Goal: Task Accomplishment & Management: Use online tool/utility

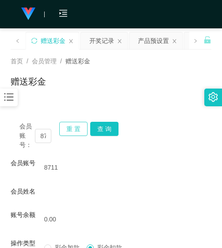
scroll to position [13, 0]
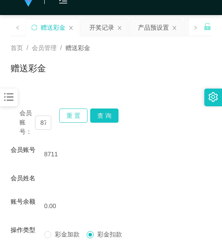
click at [77, 118] on button "重 置" at bounding box center [73, 116] width 28 height 14
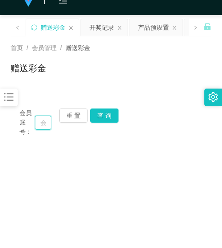
click at [47, 127] on input "text" at bounding box center [43, 123] width 16 height 14
paste input "VPE433"
type input "VPE433"
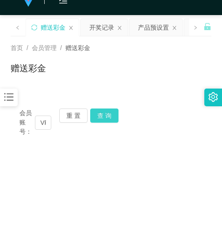
click at [103, 114] on button "查 询" at bounding box center [104, 116] width 28 height 14
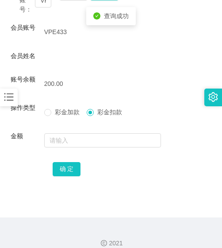
scroll to position [146, 0]
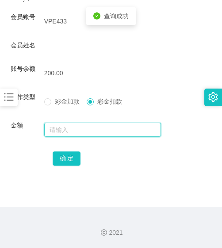
click at [91, 126] on input "text" at bounding box center [102, 130] width 117 height 14
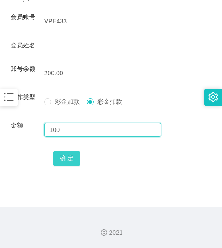
type input "100"
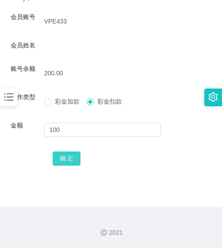
click at [68, 161] on button "确 定" at bounding box center [67, 159] width 28 height 14
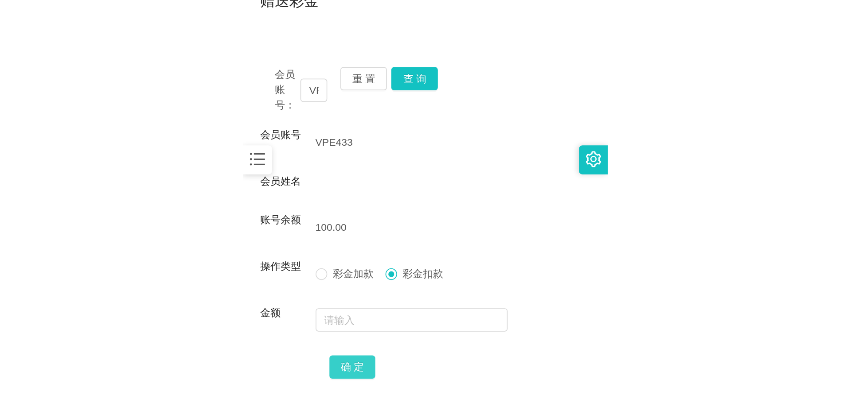
scroll to position [58, 0]
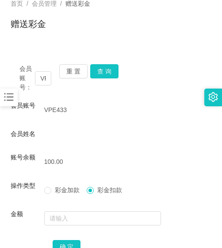
click at [5, 99] on icon "图标: bars" at bounding box center [9, 97] width 12 height 12
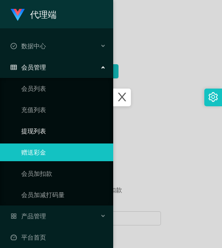
click at [55, 129] on link "提现列表" at bounding box center [63, 131] width 85 height 18
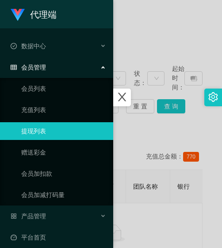
click at [151, 128] on div at bounding box center [111, 124] width 222 height 248
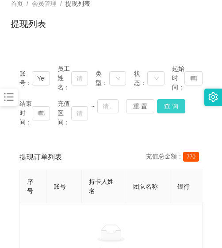
click at [171, 104] on button "查 询" at bounding box center [171, 106] width 28 height 14
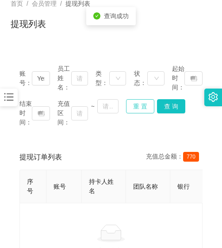
click at [147, 107] on button "重 置" at bounding box center [140, 106] width 28 height 14
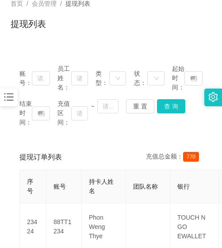
click at [117, 31] on div "提现列表" at bounding box center [111, 27] width 201 height 20
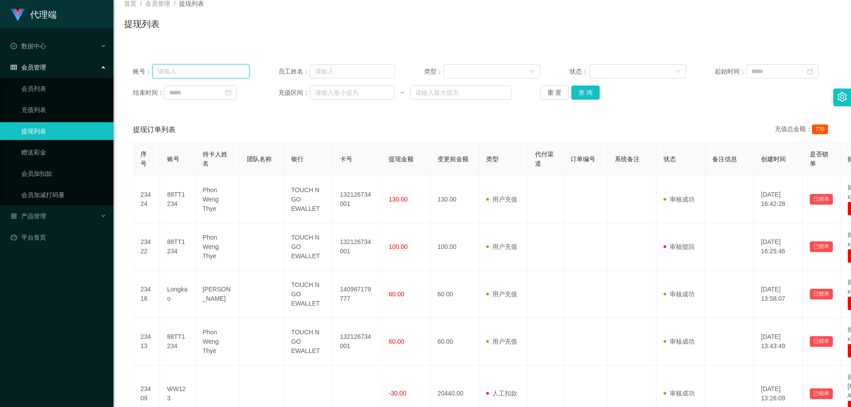
click at [222, 71] on input "text" at bounding box center [200, 71] width 97 height 14
paste input "8711"
type input "8711"
click at [222, 95] on button "查 询" at bounding box center [585, 93] width 28 height 14
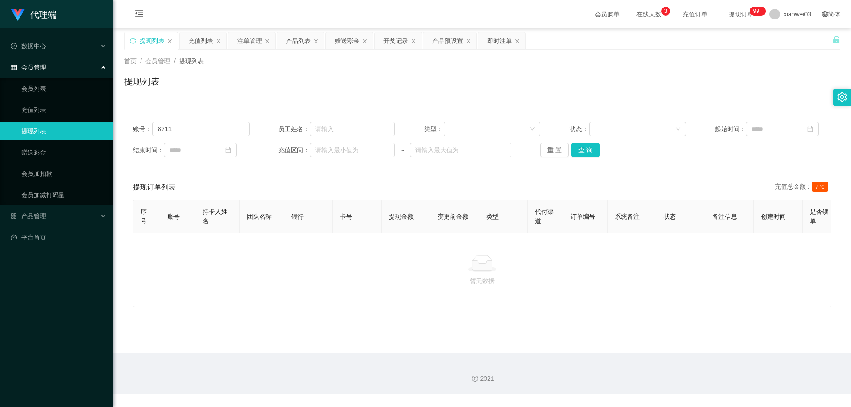
click at [222, 13] on span "提现订单 99+" at bounding box center [741, 14] width 34 height 6
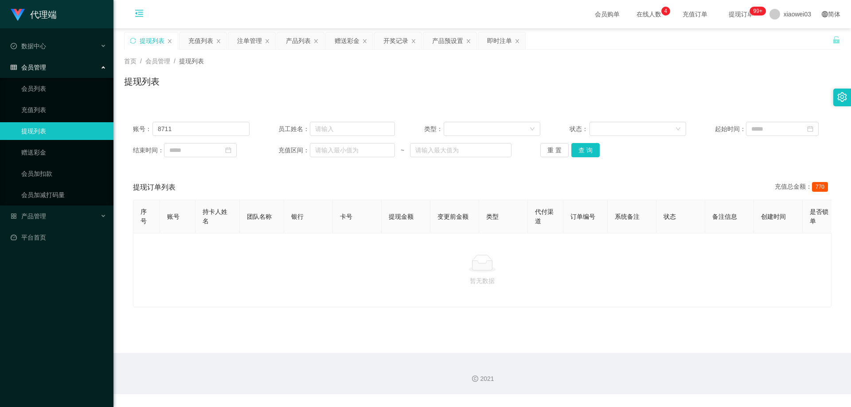
click at [143, 8] on icon "图标: menu-fold" at bounding box center [139, 14] width 30 height 28
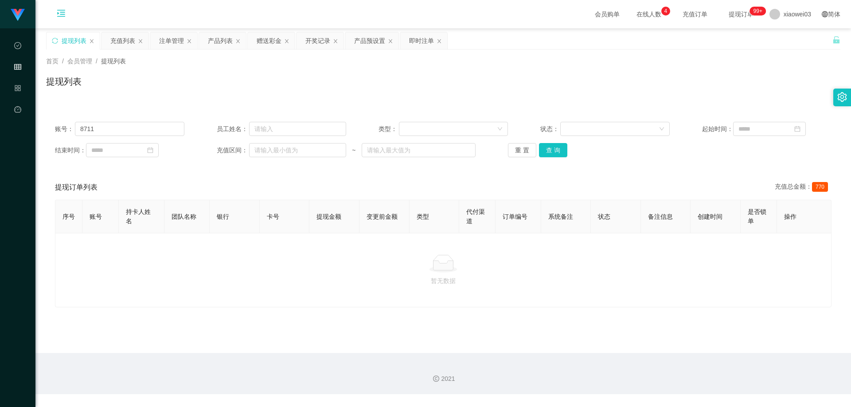
click at [53, 11] on icon "图标: menu-unfold" at bounding box center [61, 14] width 30 height 28
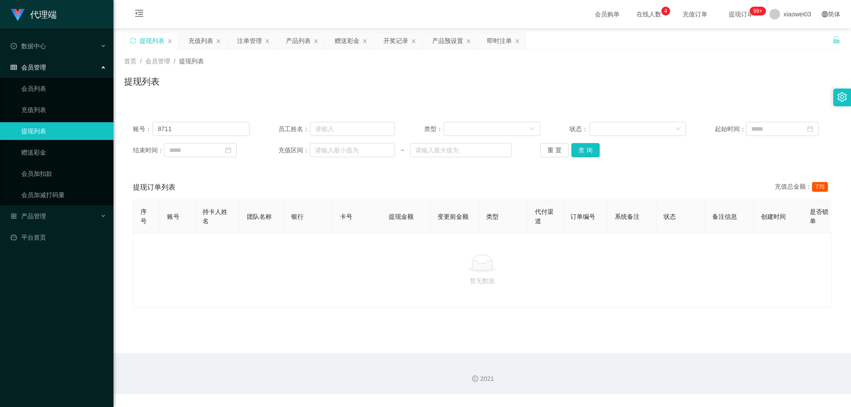
click at [77, 62] on div "会员管理" at bounding box center [56, 67] width 113 height 18
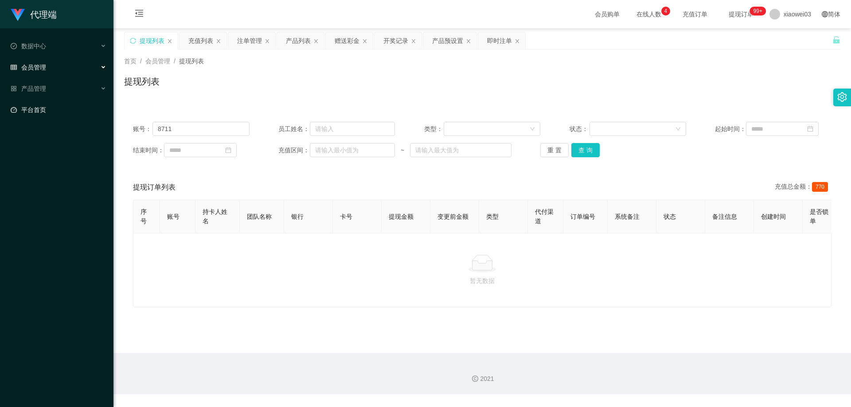
click at [41, 104] on link "平台首页" at bounding box center [59, 110] width 96 height 18
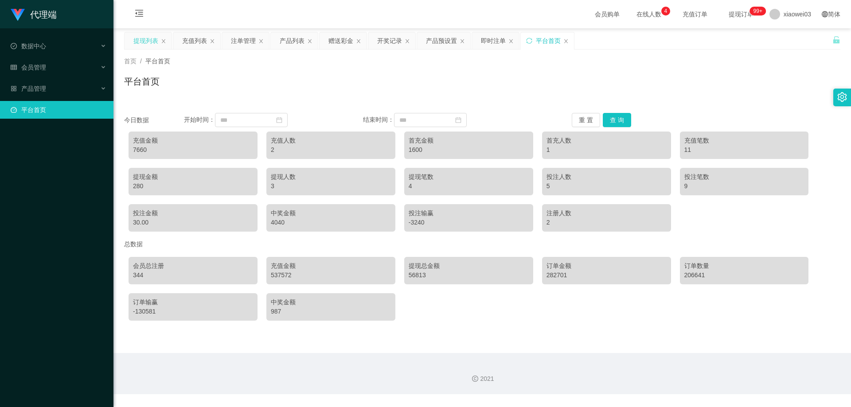
click at [158, 42] on div "提现列表" at bounding box center [145, 40] width 25 height 17
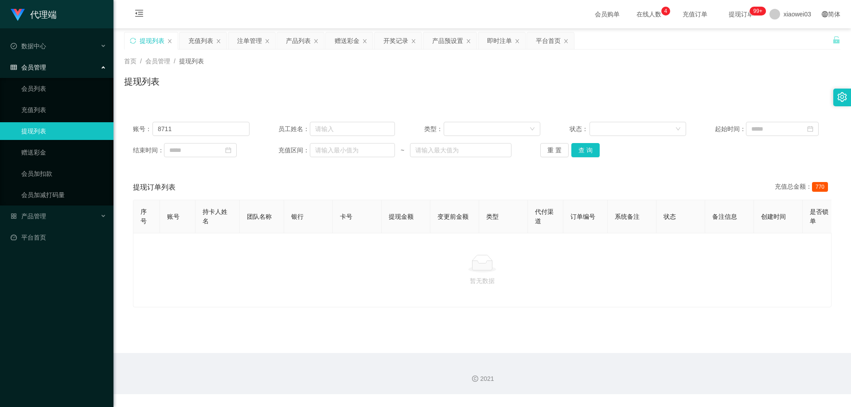
click at [222, 248] on div at bounding box center [481, 264] width 683 height 18
click at [222, 151] on button "查 询" at bounding box center [585, 150] width 28 height 14
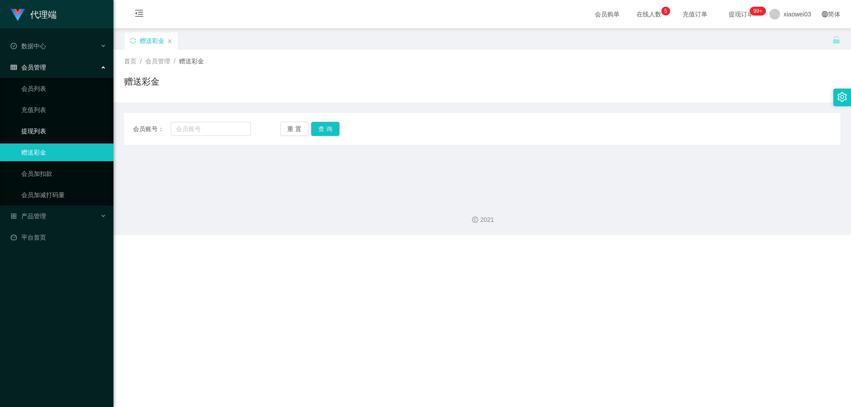
click at [82, 124] on link "提现列表" at bounding box center [63, 131] width 85 height 18
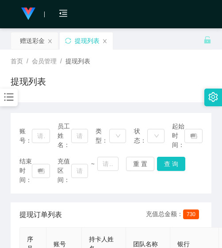
click at [20, 62] on span "首页" at bounding box center [17, 61] width 12 height 7
click at [46, 131] on input "text" at bounding box center [41, 136] width 18 height 14
paste input "8711"
type input "8711"
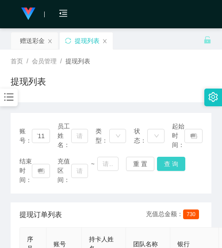
scroll to position [0, 0]
click at [168, 157] on button "查 询" at bounding box center [171, 164] width 28 height 14
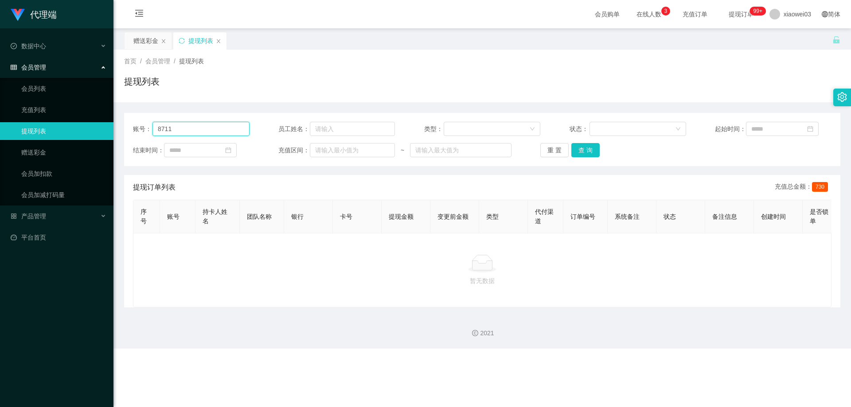
click at [203, 130] on input "8711" at bounding box center [200, 129] width 97 height 14
type input "8"
click at [203, 130] on input "text" at bounding box center [200, 129] width 97 height 14
paste input "WYY"
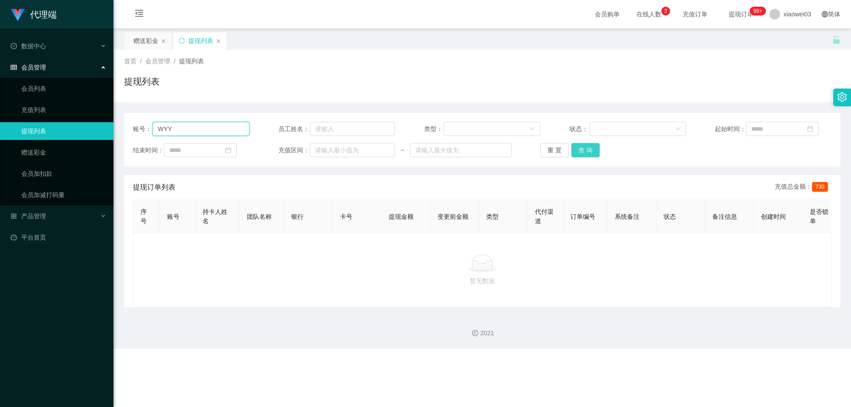
type input "WYY"
click at [222, 150] on button "查 询" at bounding box center [585, 150] width 28 height 14
drag, startPoint x: 199, startPoint y: 131, endPoint x: 143, endPoint y: 128, distance: 55.5
click at [141, 127] on div "账号： WYY" at bounding box center [191, 129] width 117 height 14
click at [222, 148] on button "查 询" at bounding box center [585, 150] width 28 height 14
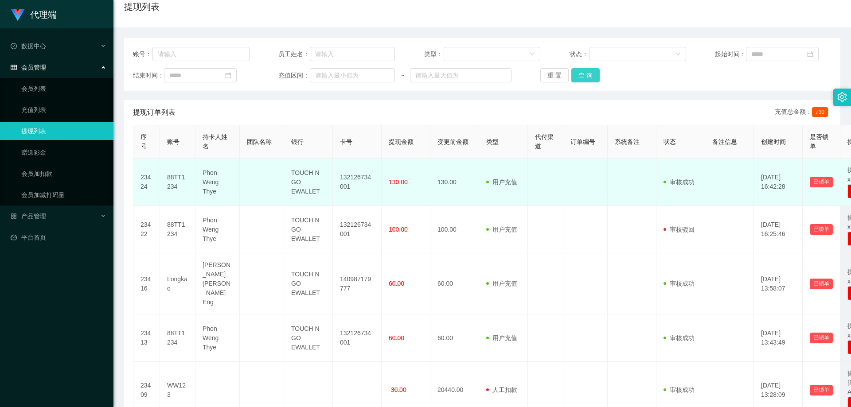
scroll to position [89, 0]
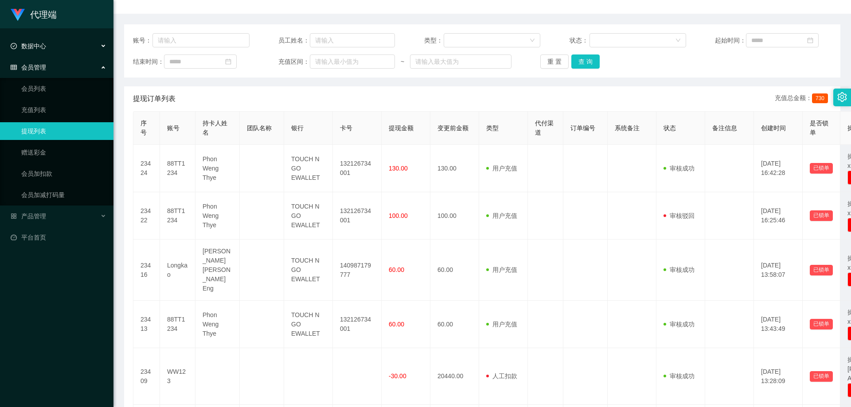
click at [98, 47] on div "数据中心" at bounding box center [56, 46] width 113 height 18
click at [41, 54] on div "数据中心" at bounding box center [56, 46] width 113 height 18
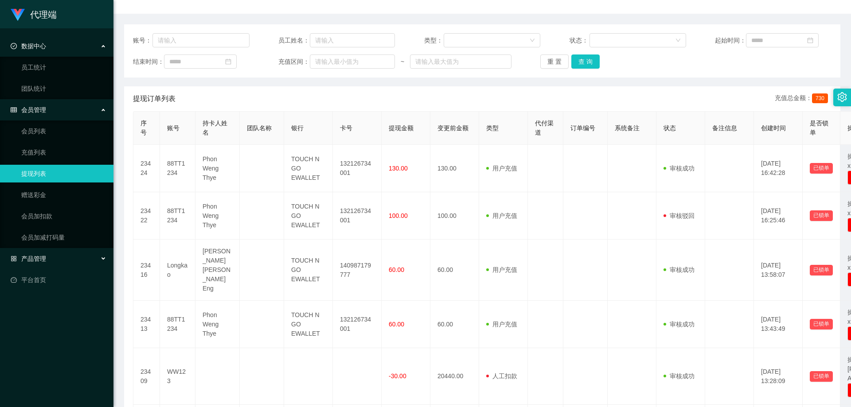
click at [31, 248] on span "产品管理" at bounding box center [28, 258] width 35 height 7
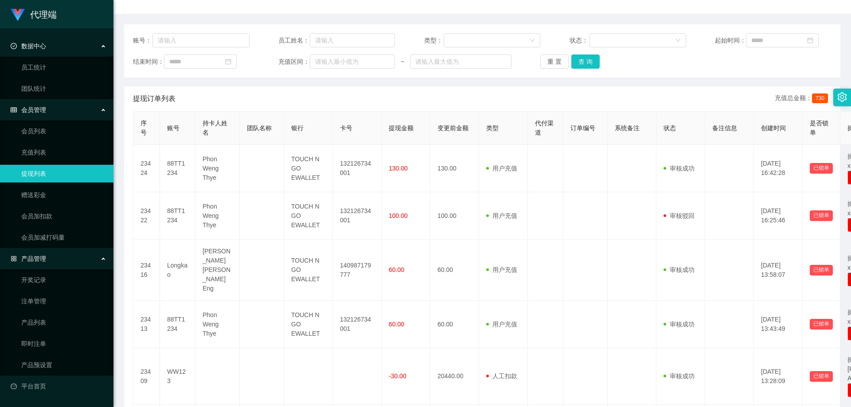
click at [35, 248] on span "产品管理" at bounding box center [28, 258] width 35 height 7
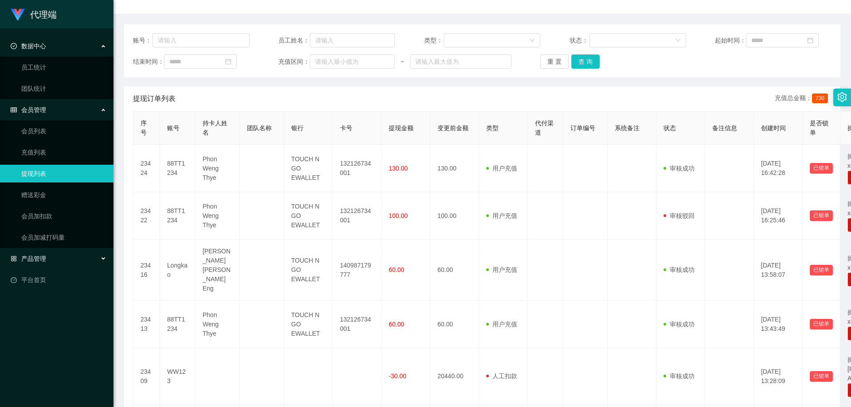
click at [35, 248] on span "产品管理" at bounding box center [28, 258] width 35 height 7
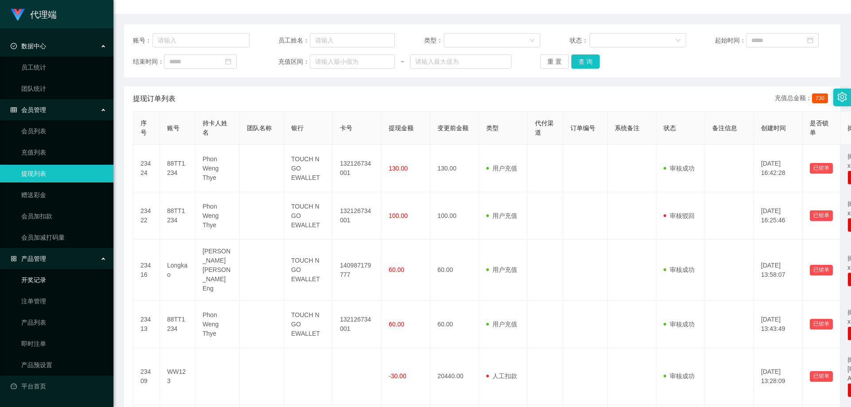
click at [43, 248] on link "开奖记录" at bounding box center [63, 280] width 85 height 18
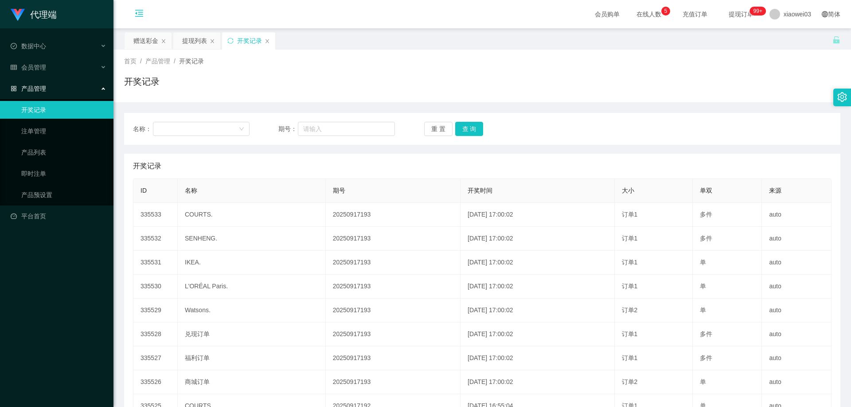
click at [139, 16] on icon "图标: menu-fold" at bounding box center [139, 13] width 9 height 9
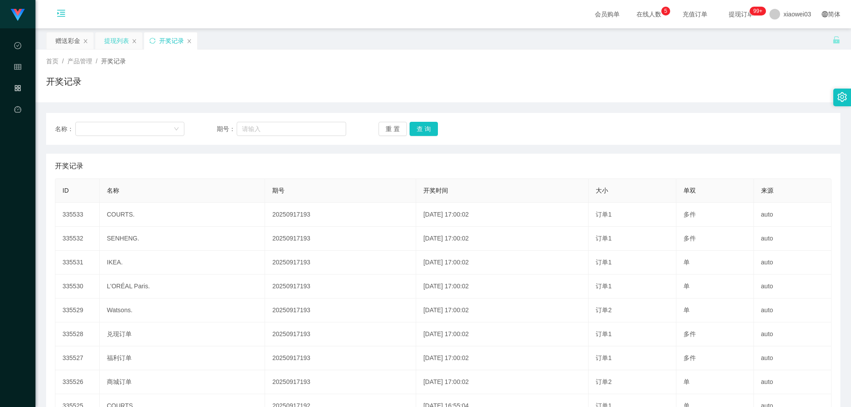
click at [120, 41] on div "提现列表" at bounding box center [116, 40] width 25 height 17
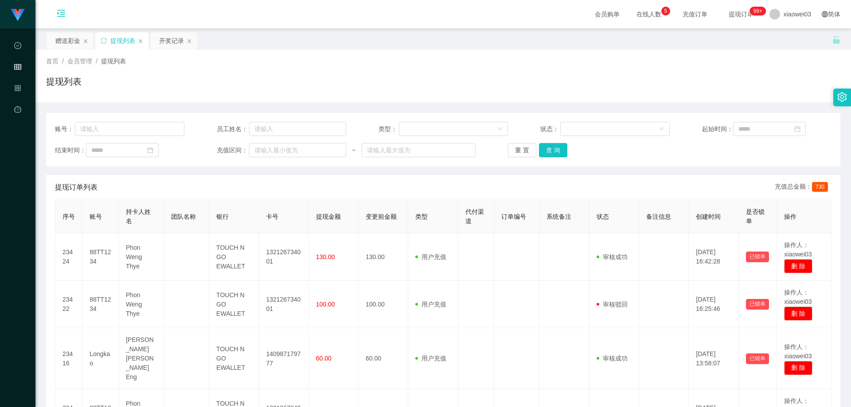
click at [55, 14] on icon "图标: menu-unfold" at bounding box center [61, 14] width 30 height 28
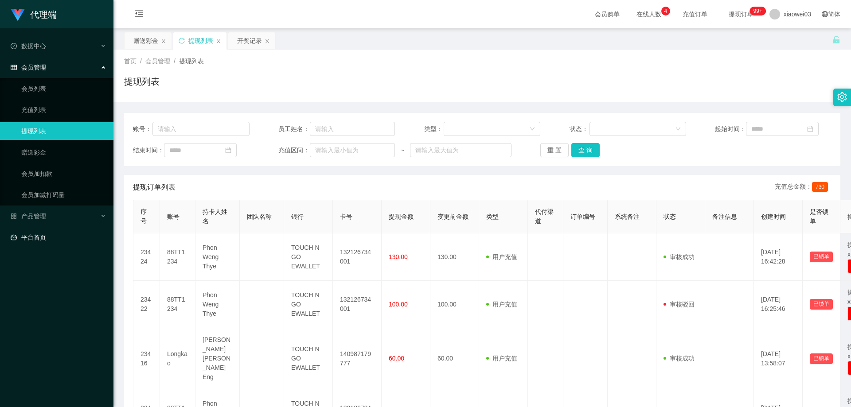
click at [52, 235] on link "平台首页" at bounding box center [59, 238] width 96 height 18
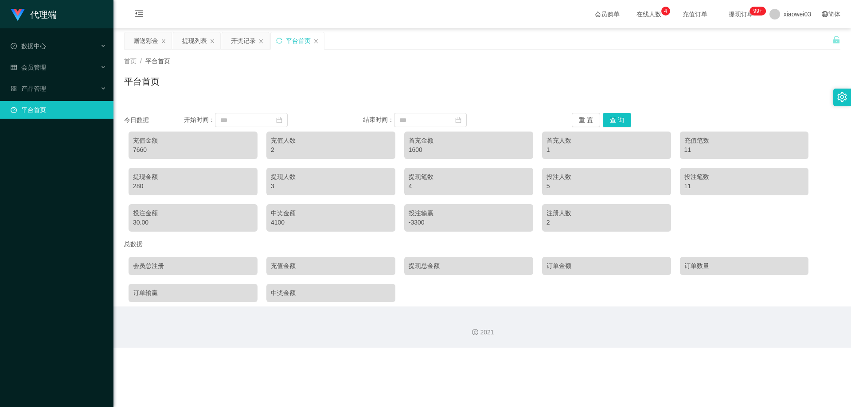
click at [222, 92] on div "平台首页" at bounding box center [482, 85] width 716 height 20
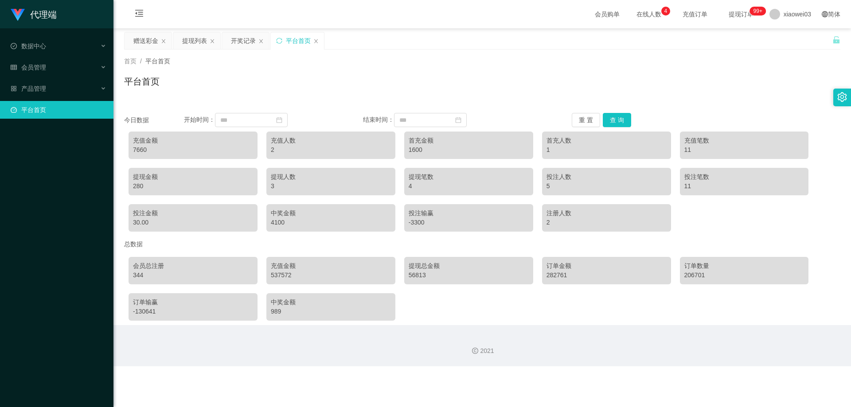
click at [222, 92] on div at bounding box center [842, 98] width 18 height 18
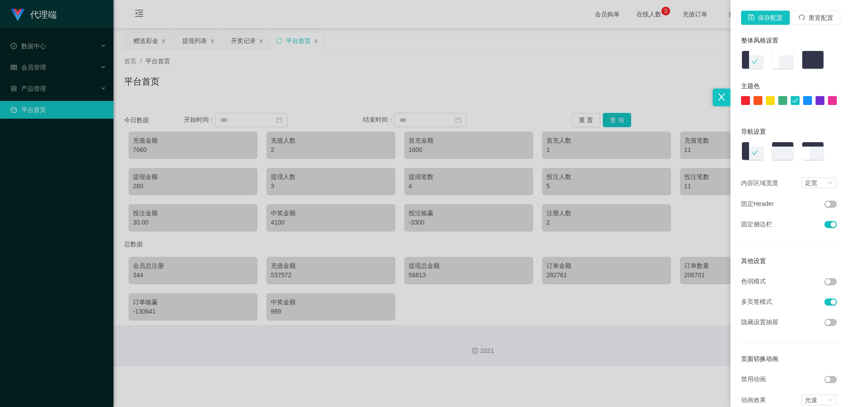
click at [222, 84] on div at bounding box center [425, 203] width 851 height 407
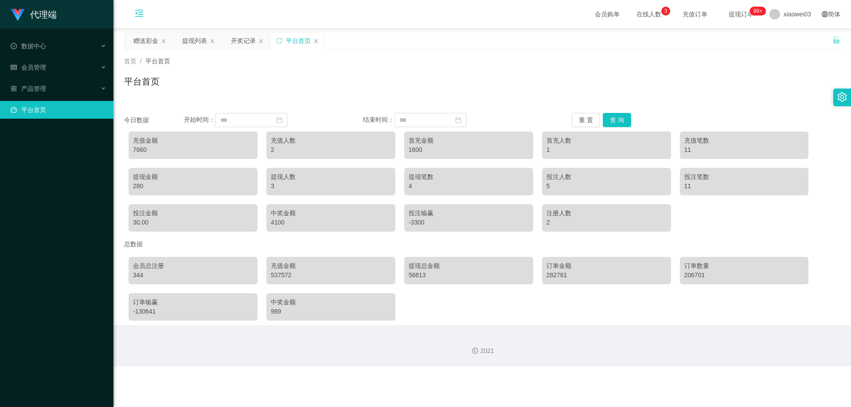
click at [137, 12] on icon "图标: menu-fold" at bounding box center [139, 13] width 9 height 9
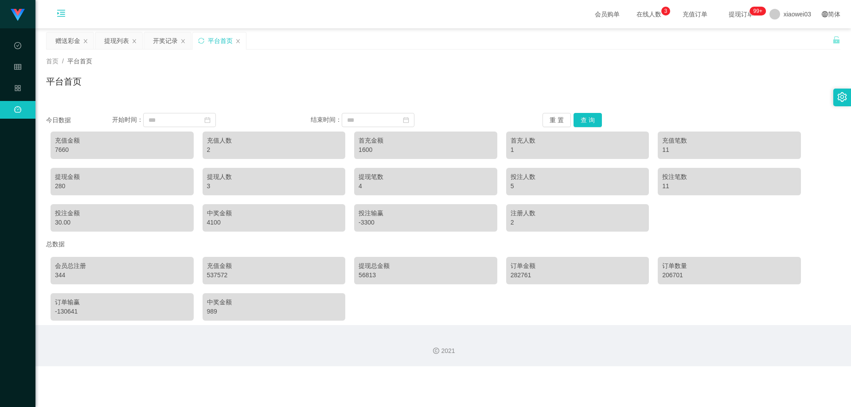
click at [222, 42] on div "平台首页" at bounding box center [219, 40] width 53 height 17
click at [222, 43] on icon "图标: close" at bounding box center [237, 41] width 5 height 5
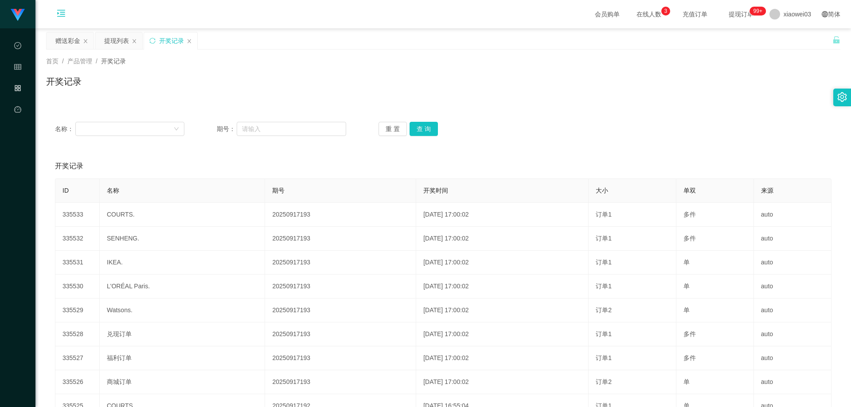
click at [54, 66] on div "首页 / 产品管理 / 开奖记录 / 开奖记录" at bounding box center [443, 76] width 794 height 39
click at [53, 64] on span "首页" at bounding box center [52, 61] width 12 height 7
drag, startPoint x: 53, startPoint y: 64, endPoint x: 126, endPoint y: 33, distance: 79.8
click at [54, 63] on span "首页" at bounding box center [52, 61] width 12 height 7
drag, startPoint x: 271, startPoint y: 0, endPoint x: 19, endPoint y: 22, distance: 253.5
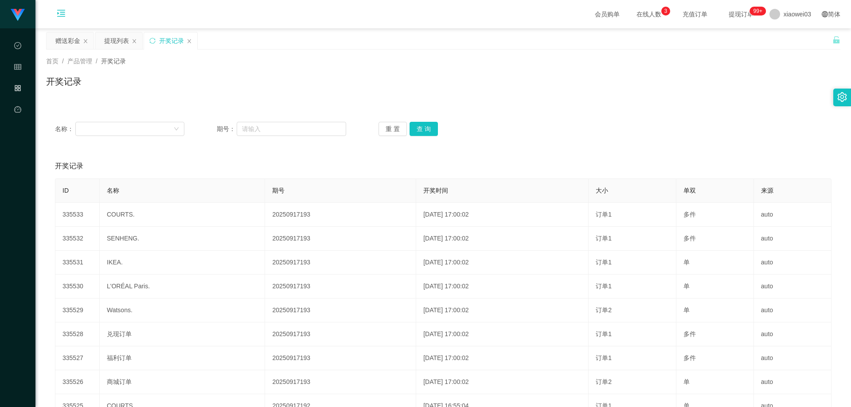
click at [19, 22] on div "代理端" at bounding box center [17, 14] width 35 height 28
drag, startPoint x: 19, startPoint y: 22, endPoint x: 74, endPoint y: 12, distance: 56.7
click at [22, 20] on div "代理端" at bounding box center [17, 14] width 35 height 28
click at [23, 16] on img at bounding box center [18, 15] width 14 height 12
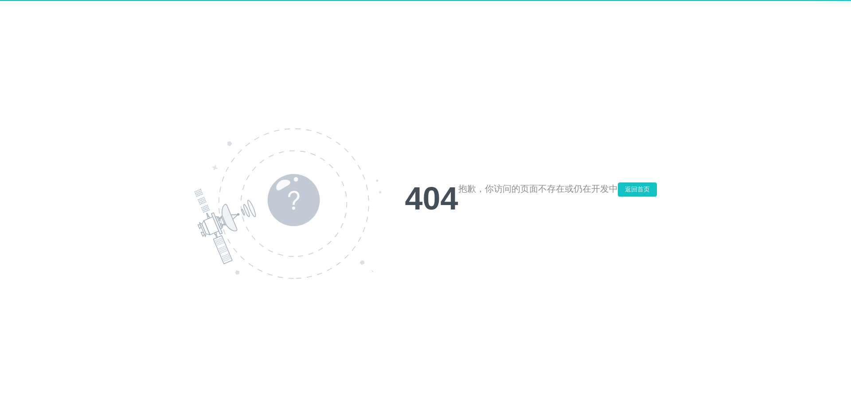
click at [23, 16] on div "404 抱歉，你访问的页面不存在或仍在开发中 返回首页" at bounding box center [425, 203] width 851 height 407
